Goal: Information Seeking & Learning: Learn about a topic

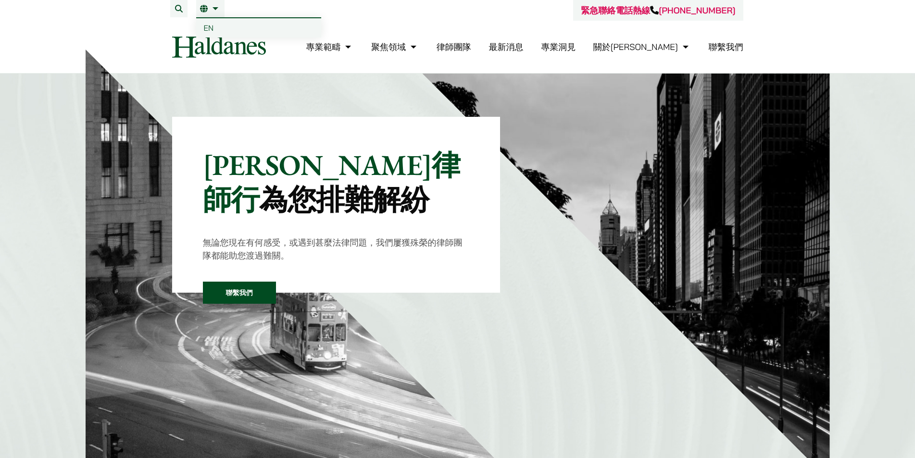
click at [213, 26] on span "EN" at bounding box center [209, 28] width 10 height 10
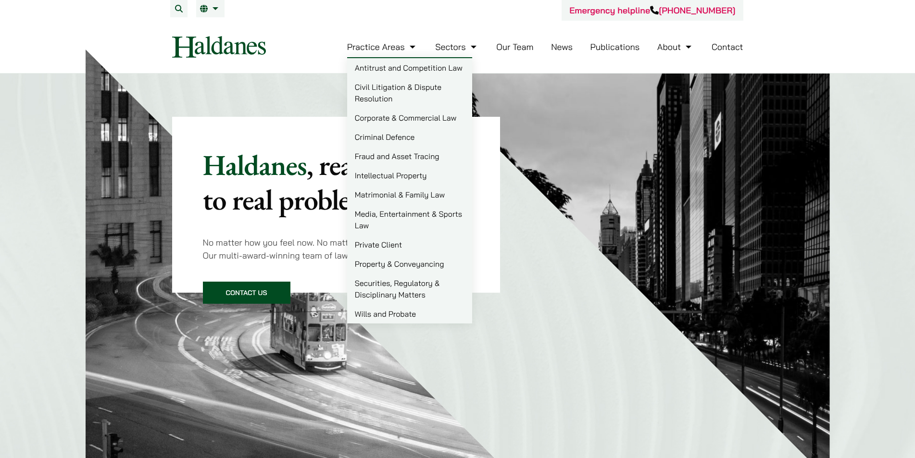
click at [385, 194] on link "Matrimonial & Family Law" at bounding box center [409, 194] width 125 height 19
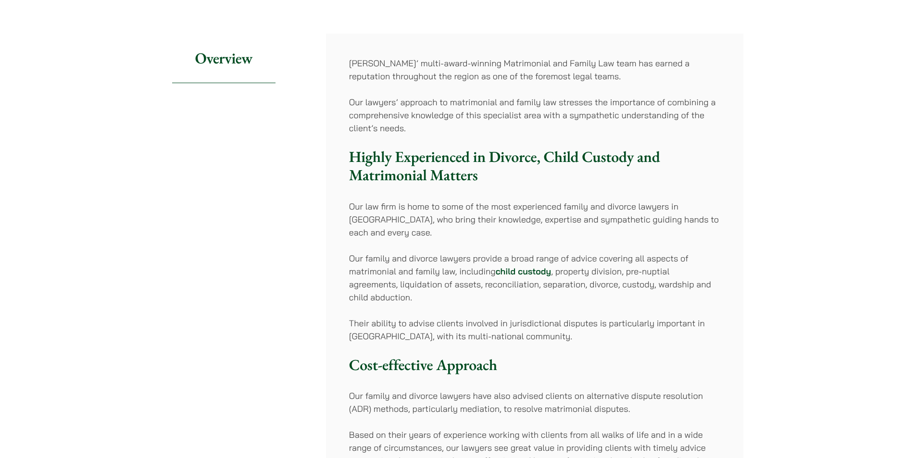
scroll to position [192, 0]
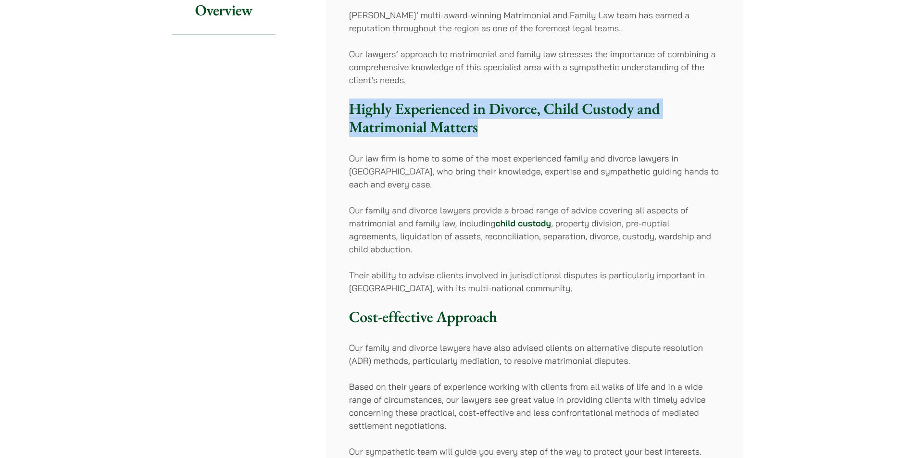
drag, startPoint x: 350, startPoint y: 105, endPoint x: 524, endPoint y: 129, distance: 175.7
click at [524, 129] on h3 "Highly Experienced in Divorce, Child Custody and Matrimonial Matters" at bounding box center [534, 118] width 371 height 37
copy h3 "Highly Experienced in Divorce, Child Custody and Matrimonial Matters"
